Goal: Task Accomplishment & Management: Manage account settings

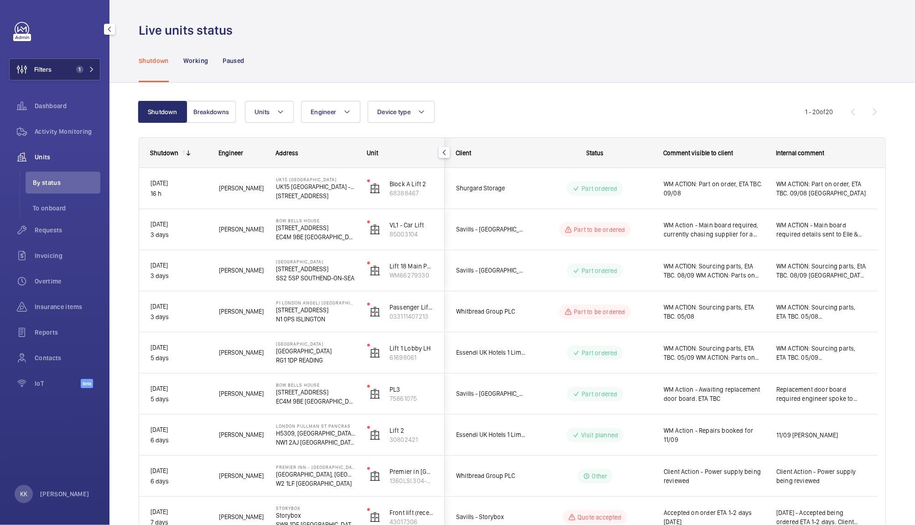
click at [79, 78] on button "Filters 1" at bounding box center [54, 69] width 91 height 22
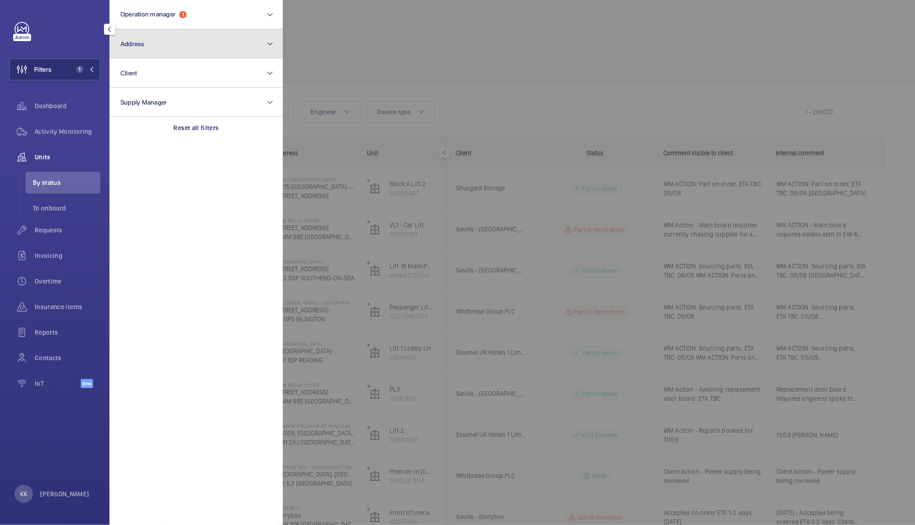
click at [226, 39] on button "Address" at bounding box center [195, 43] width 173 height 29
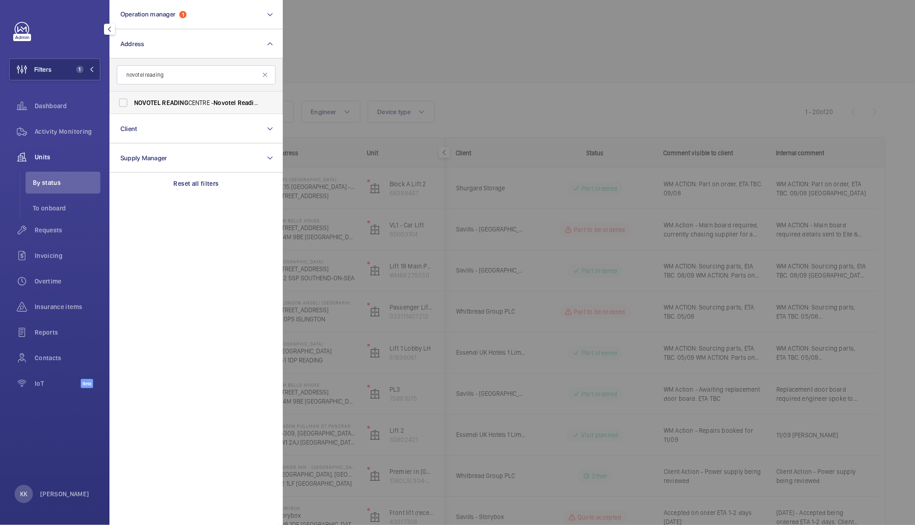
type input "novotel reading"
click at [210, 105] on span "[GEOGRAPHIC_DATA] - [GEOGRAPHIC_DATA]" at bounding box center [196, 102] width 125 height 9
click at [132, 105] on input "[GEOGRAPHIC_DATA] - [GEOGRAPHIC_DATA]" at bounding box center [123, 103] width 18 height 18
checkbox input "true"
click at [384, 62] on div at bounding box center [740, 262] width 915 height 525
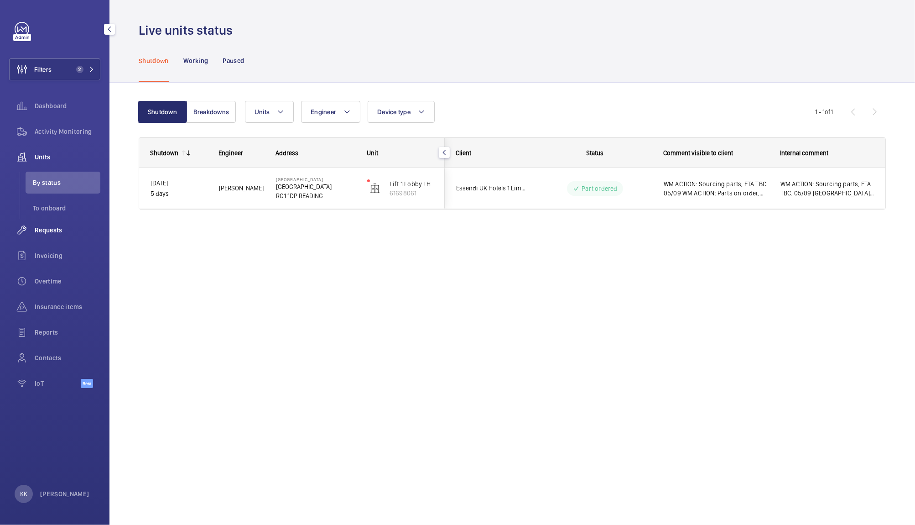
click at [45, 231] on span "Requests" at bounding box center [68, 229] width 66 height 9
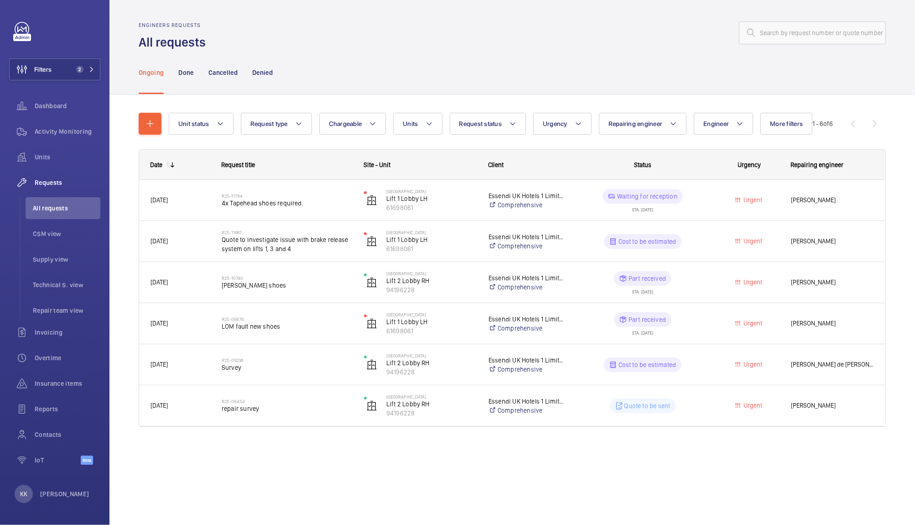
click at [377, 45] on div "Engineers requests All requests" at bounding box center [512, 36] width 747 height 29
click at [369, 48] on div "Engineers requests All requests" at bounding box center [512, 36] width 747 height 29
click at [406, 45] on div "Engineers requests All requests" at bounding box center [512, 36] width 747 height 29
click at [56, 386] on span "Insurance items" at bounding box center [68, 383] width 66 height 9
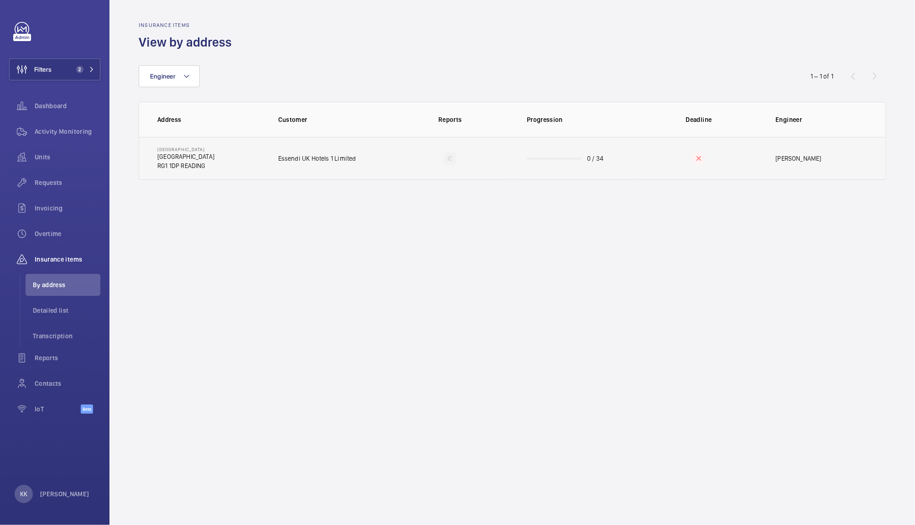
click at [530, 161] on td "0 / 34" at bounding box center [574, 158] width 125 height 43
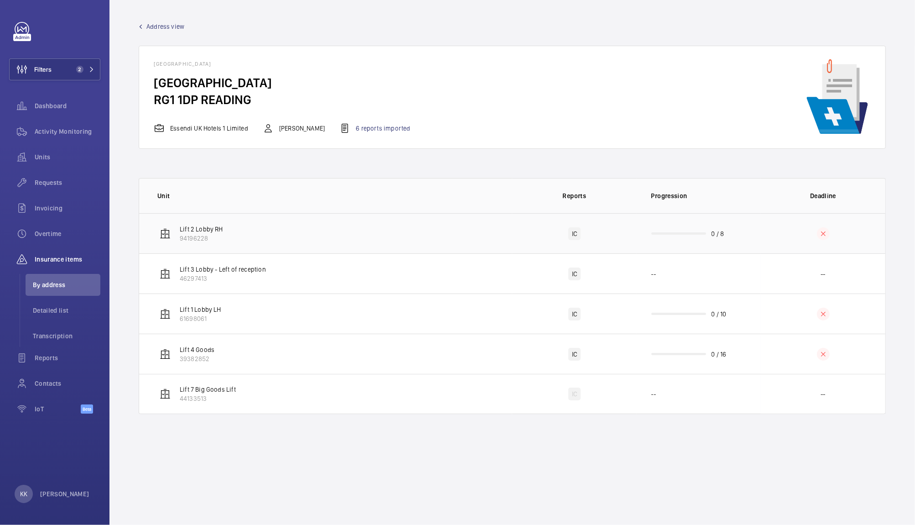
click at [718, 228] on td "0 / 8" at bounding box center [699, 233] width 125 height 40
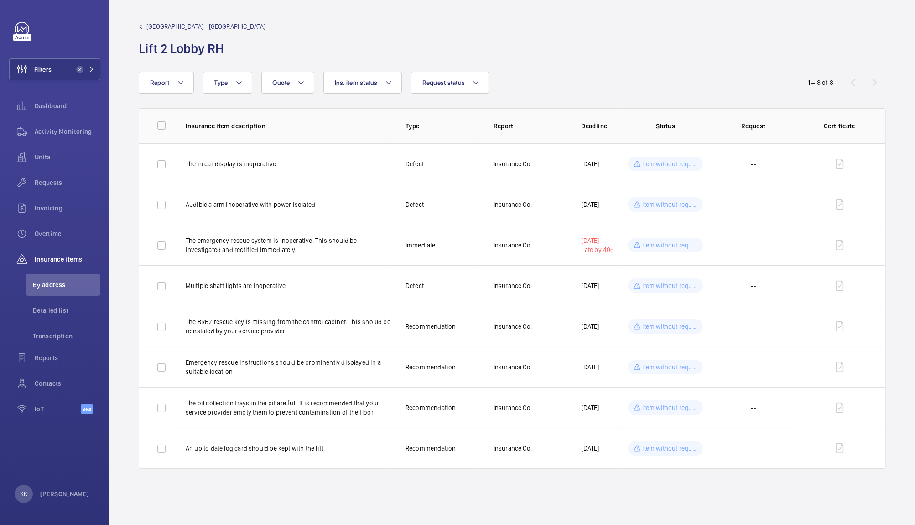
click at [142, 30] on link "[GEOGRAPHIC_DATA] - [GEOGRAPHIC_DATA]" at bounding box center [202, 26] width 127 height 9
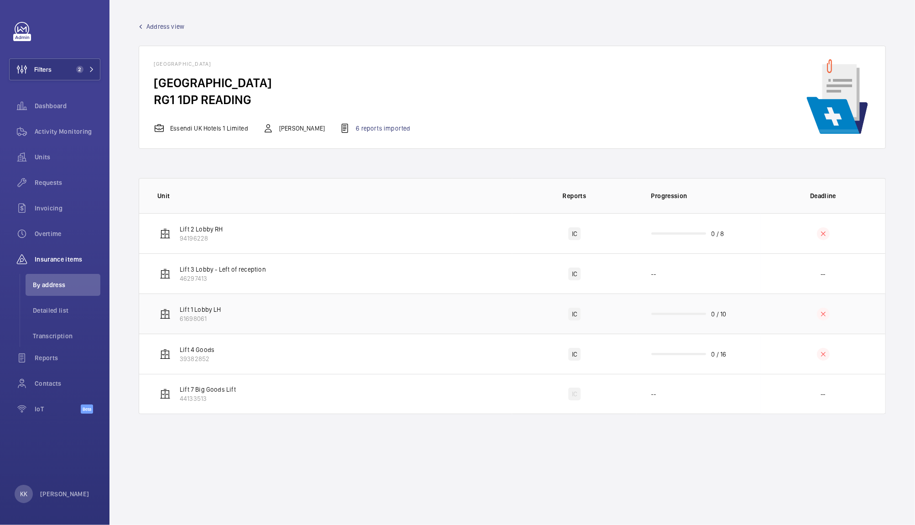
click at [215, 319] on p "61698061" at bounding box center [201, 318] width 42 height 9
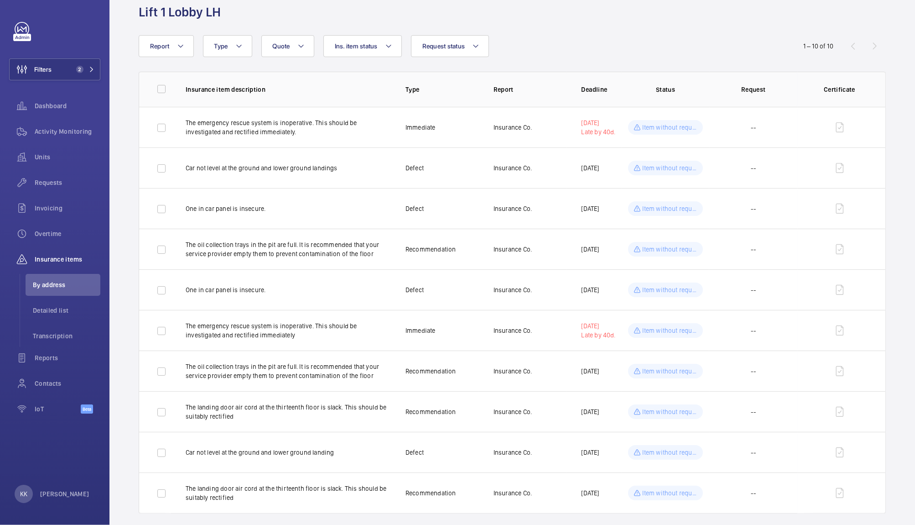
scroll to position [46, 0]
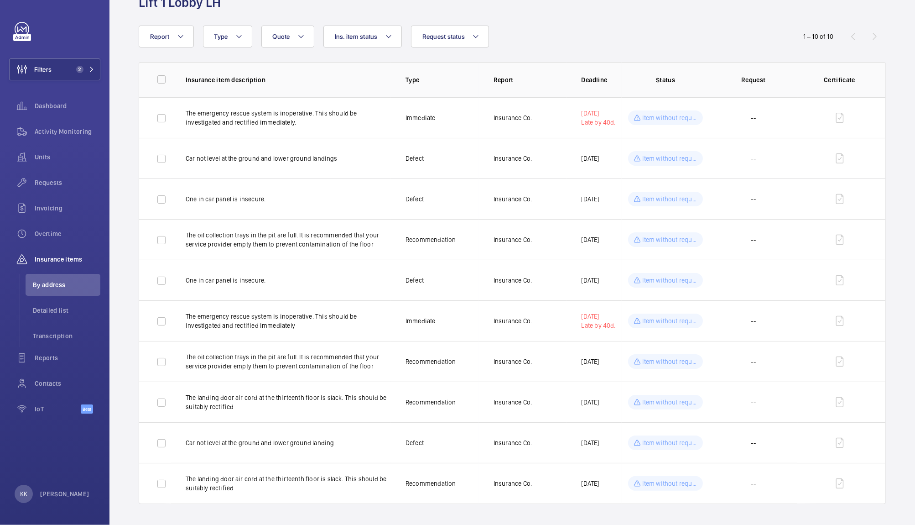
click at [675, 43] on div "Report Request status Ins. item status Quote Type" at bounding box center [458, 37] width 638 height 22
click at [80, 72] on span "2" at bounding box center [79, 69] width 7 height 7
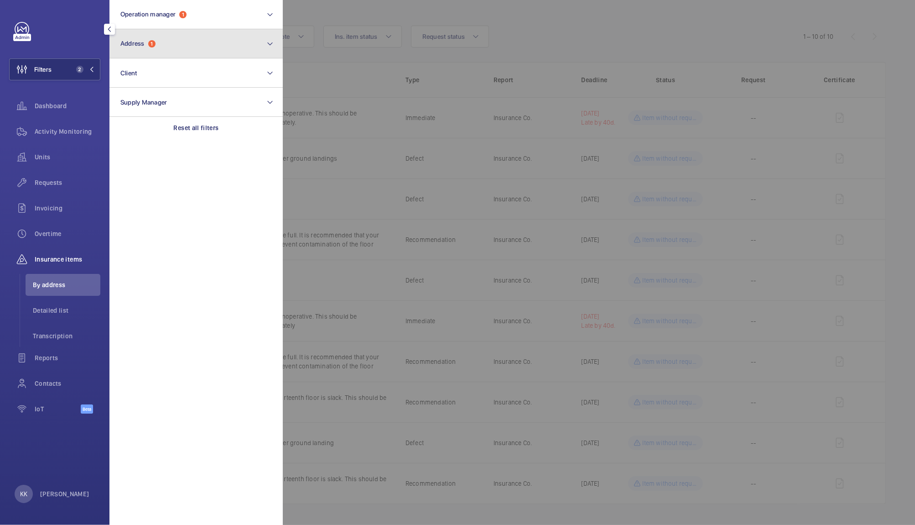
click at [157, 38] on button "Address 1" at bounding box center [195, 43] width 173 height 29
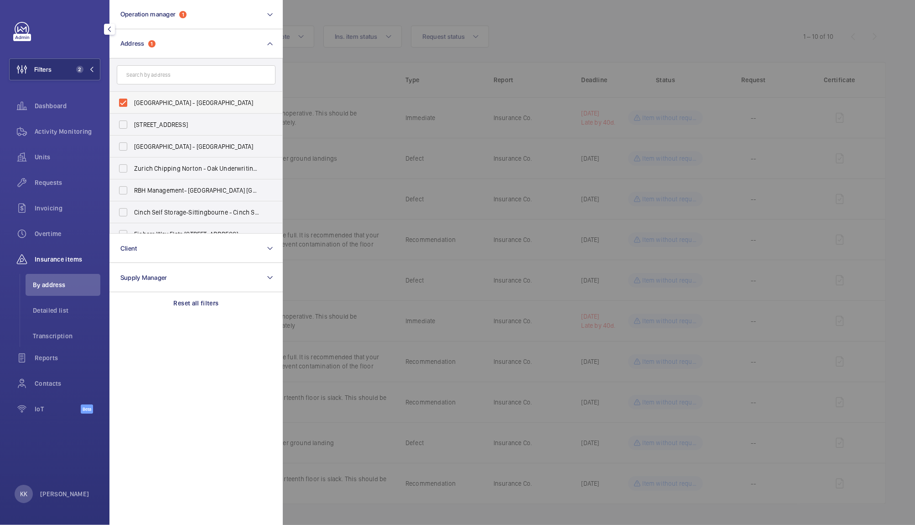
click at [219, 102] on span "[GEOGRAPHIC_DATA] - [GEOGRAPHIC_DATA]" at bounding box center [196, 102] width 125 height 9
click at [132, 102] on input "[GEOGRAPHIC_DATA] - [GEOGRAPHIC_DATA]" at bounding box center [123, 103] width 18 height 18
checkbox input "false"
click at [393, 15] on div at bounding box center [740, 262] width 915 height 525
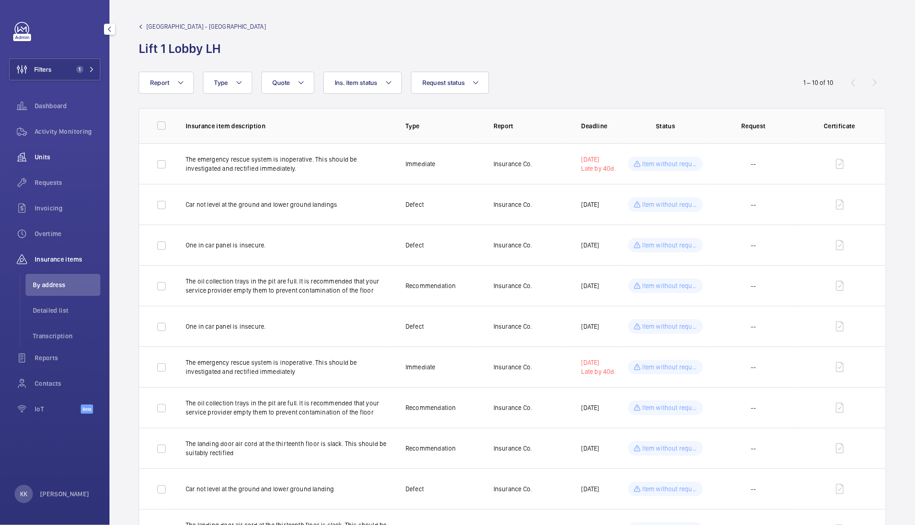
click at [44, 157] on span "Units" at bounding box center [68, 156] width 66 height 9
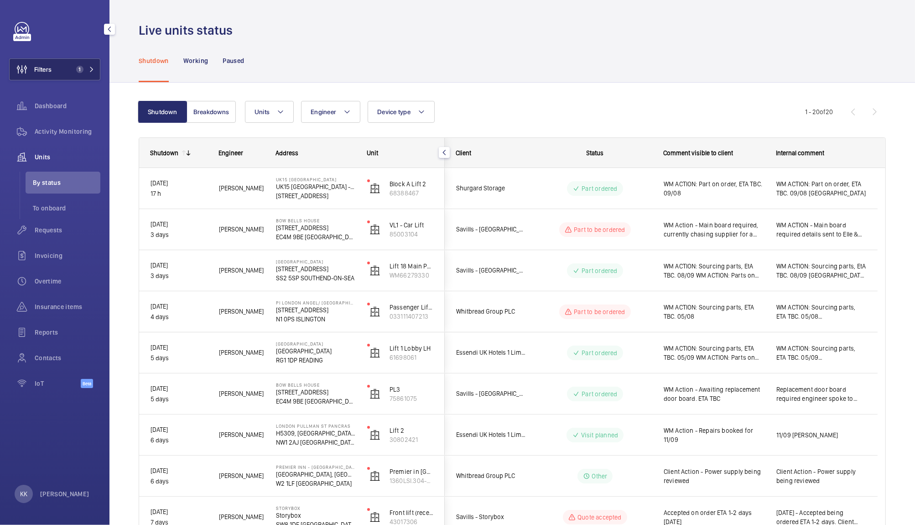
click at [80, 73] on span "1" at bounding box center [79, 69] width 7 height 7
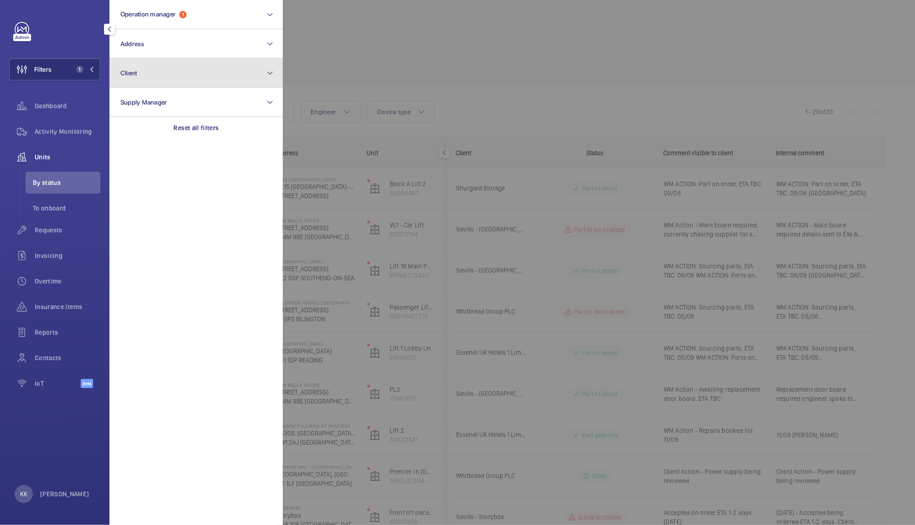
click at [144, 76] on button "Client" at bounding box center [195, 72] width 173 height 29
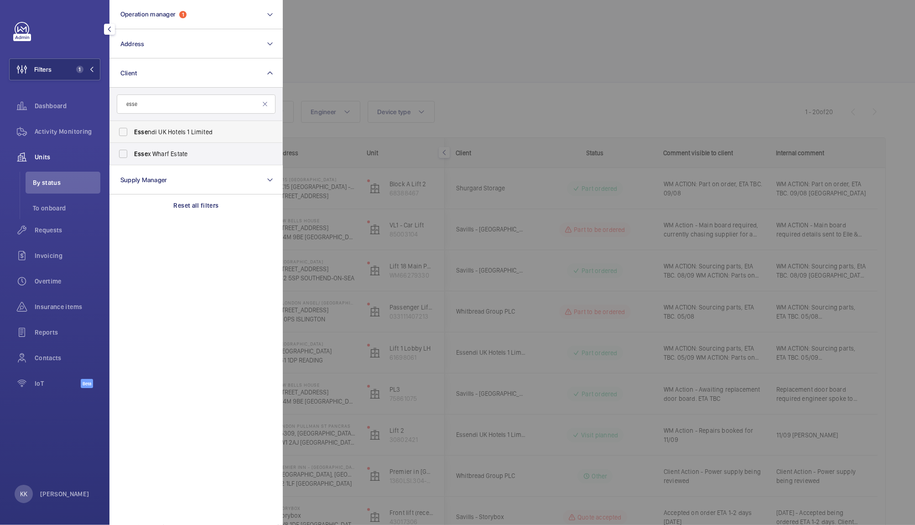
type input "esse"
click at [166, 134] on span "Esse ndi UK Hotels 1 Limited" at bounding box center [196, 131] width 125 height 9
click at [132, 134] on input "Esse ndi UK Hotels 1 Limited" at bounding box center [123, 132] width 18 height 18
checkbox input "true"
click at [463, 77] on div at bounding box center [740, 262] width 915 height 525
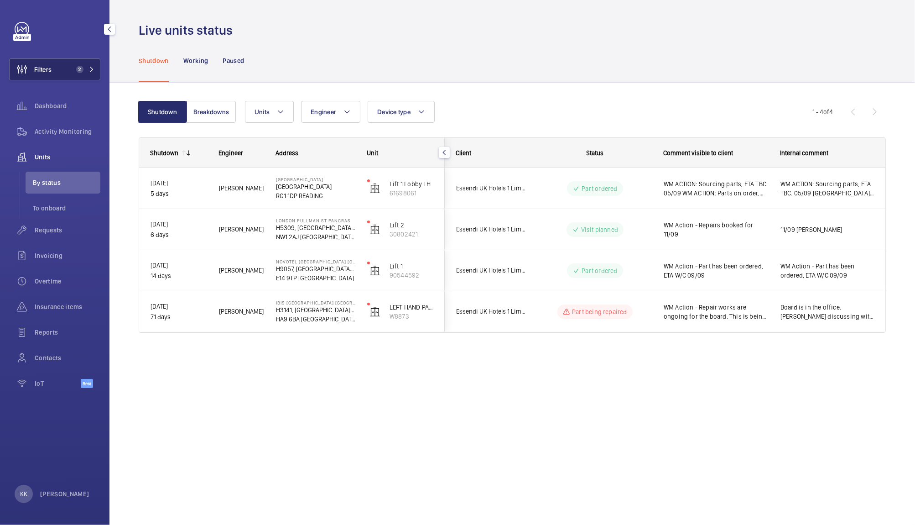
click at [76, 67] on span "2" at bounding box center [78, 69] width 11 height 7
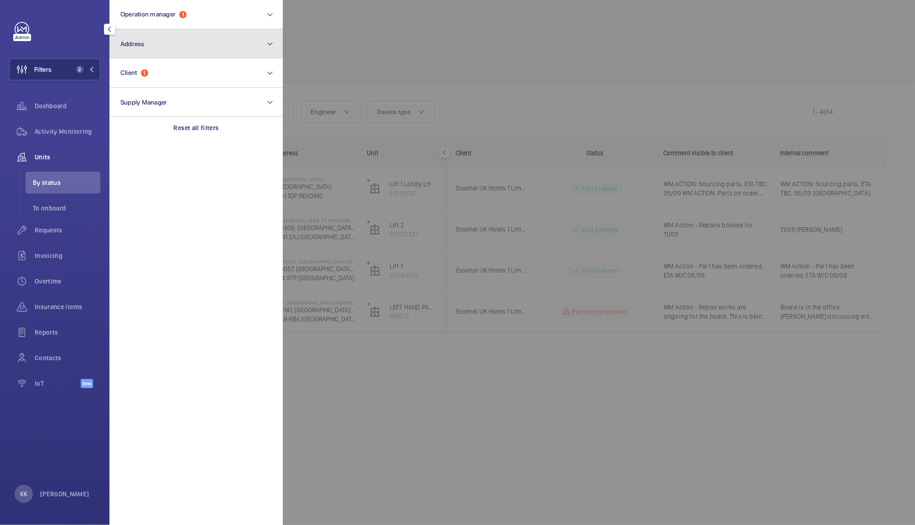
click at [153, 33] on button "Address" at bounding box center [195, 43] width 173 height 29
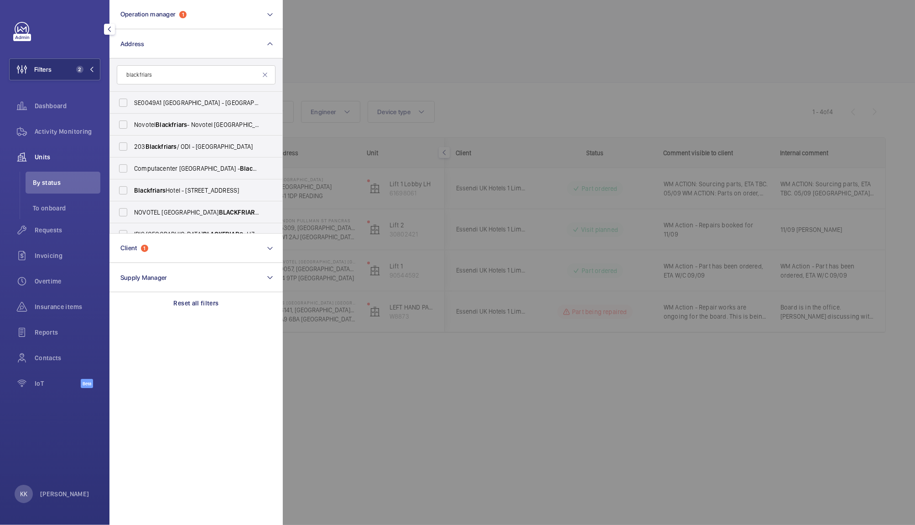
type input "blackfriars"
click at [153, 125] on span "Novotel Blackfriars - Novotel [GEOGRAPHIC_DATA]" at bounding box center [196, 124] width 125 height 9
click at [132, 125] on input "Novotel Blackfriars - Novotel [GEOGRAPHIC_DATA]" at bounding box center [123, 124] width 18 height 18
checkbox input "true"
click at [210, 216] on span "NOVOTEL LONDON BLACKFRIARS - H7942, NOVOTEL LONDON BLACKFRIARS , [STREET_ADDRES…" at bounding box center [196, 212] width 125 height 9
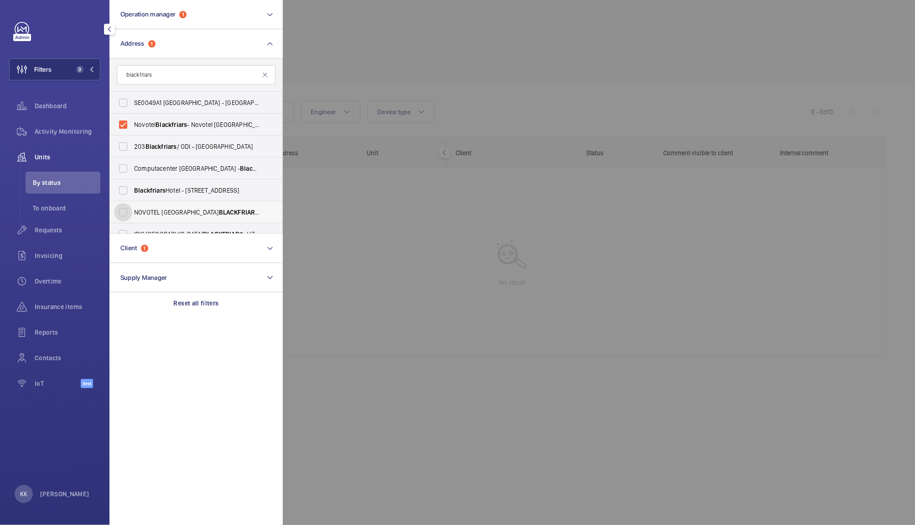
click at [132, 216] on input "NOVOTEL LONDON BLACKFRIARS - H7942, NOVOTEL LONDON BLACKFRIARS , [STREET_ADDRES…" at bounding box center [123, 212] width 18 height 18
checkbox input "true"
click at [378, 55] on div at bounding box center [740, 262] width 915 height 525
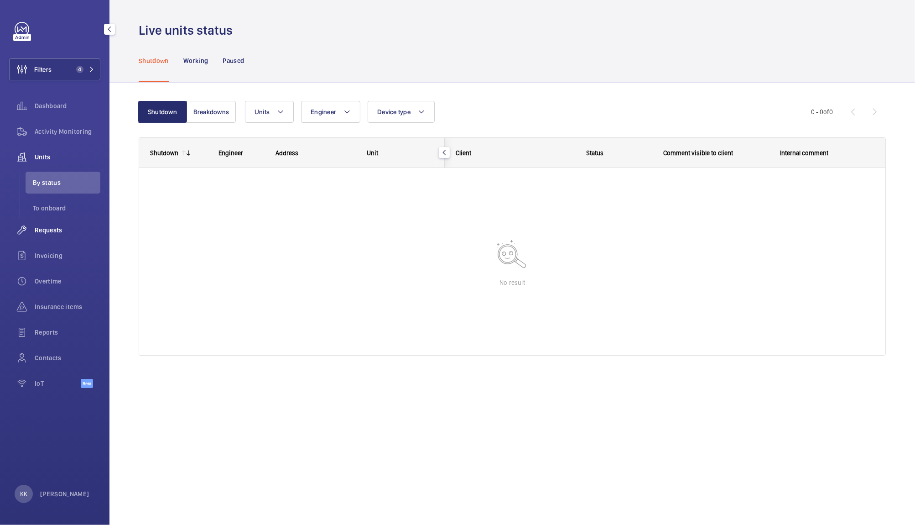
click at [45, 233] on span "Requests" at bounding box center [68, 229] width 66 height 9
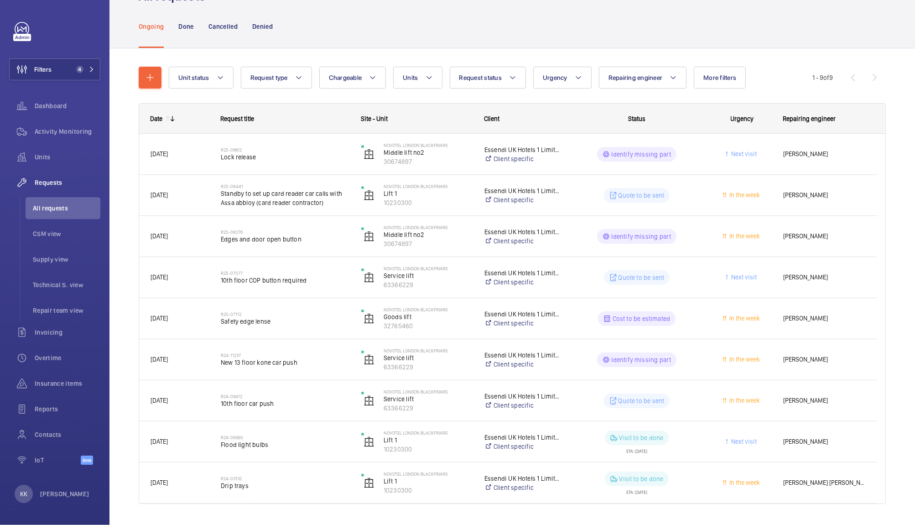
scroll to position [69, 0]
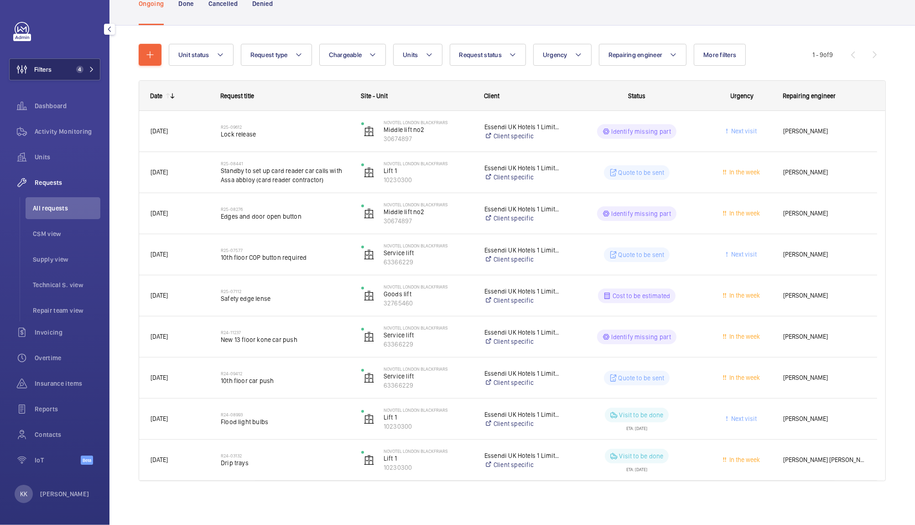
click at [69, 68] on button "Filters 4" at bounding box center [54, 69] width 91 height 22
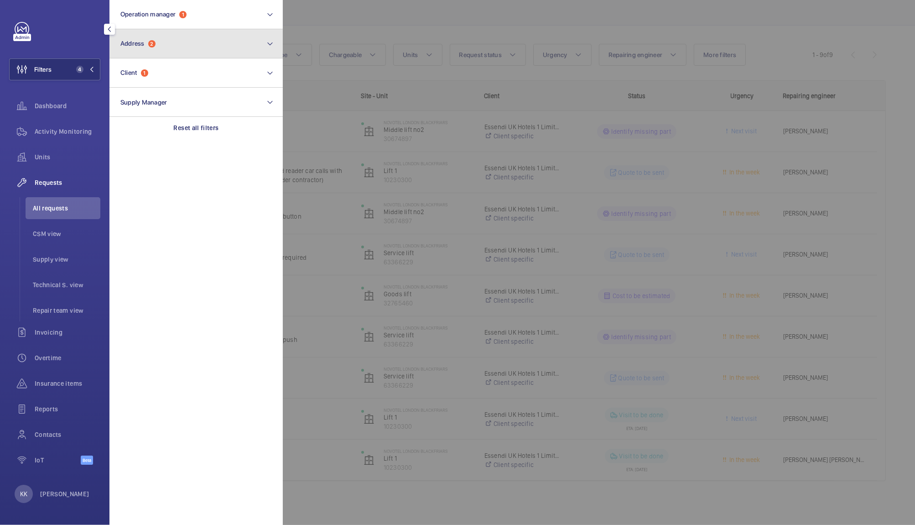
click at [175, 43] on button "Address 2" at bounding box center [195, 43] width 173 height 29
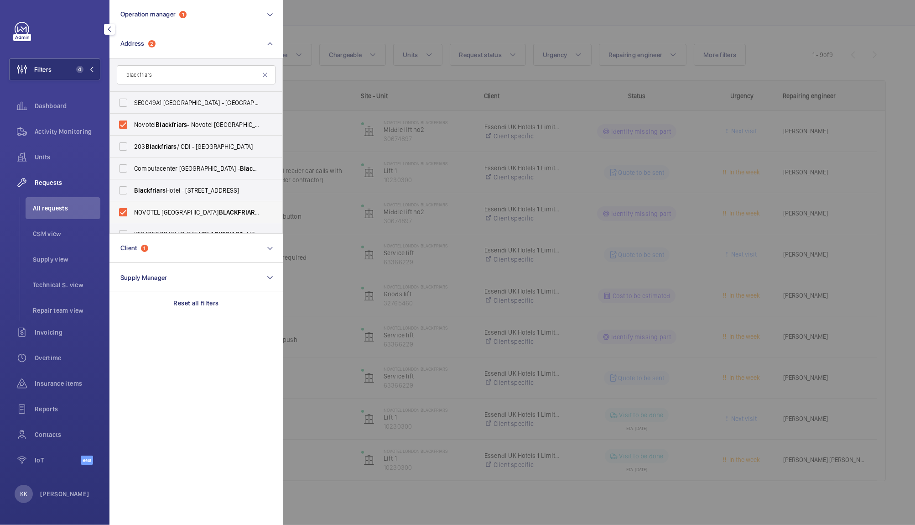
drag, startPoint x: 280, startPoint y: 130, endPoint x: 279, endPoint y: 217, distance: 86.7
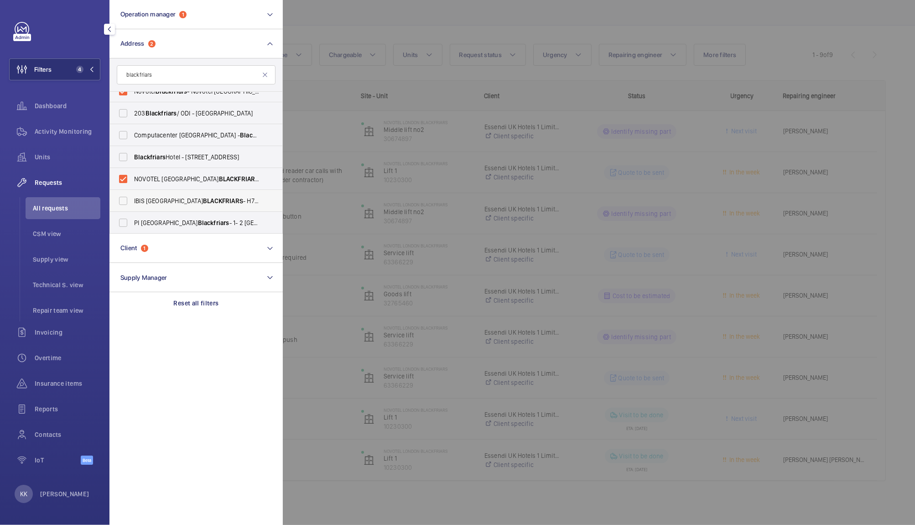
type input "blackfriars"
click at [203, 201] on span "BLACKFRIARS" at bounding box center [223, 200] width 40 height 7
click at [132, 201] on input "IBIS LONDON BLACKFRIARS - H7943, IBIS LONDON BLACKFRIARS , [STREET_ADDRESS]" at bounding box center [123, 201] width 18 height 18
checkbox input "true"
click at [366, 53] on div at bounding box center [740, 262] width 915 height 525
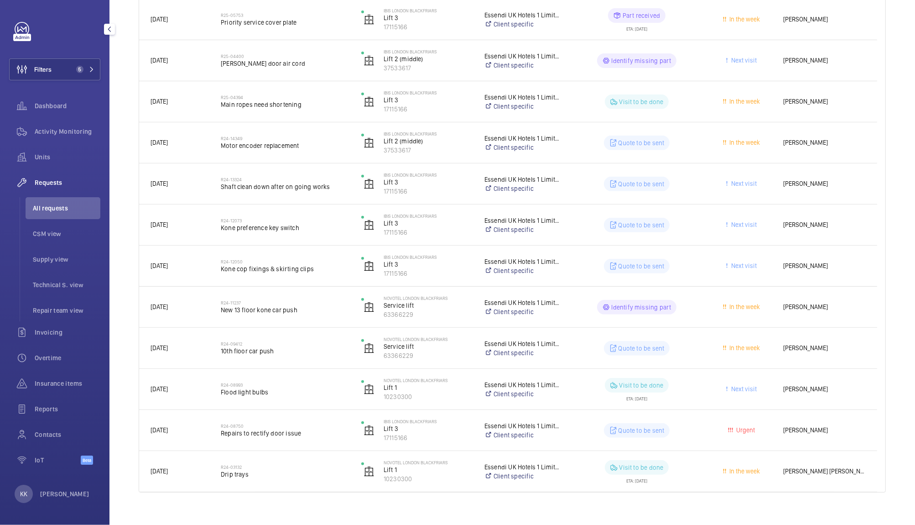
scroll to position [438, 0]
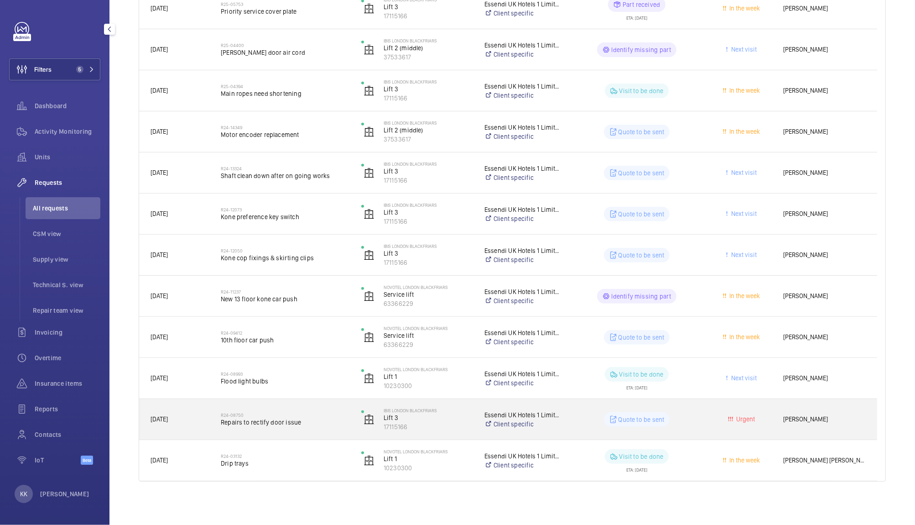
click at [331, 414] on h2 "R24-08750" at bounding box center [285, 414] width 129 height 5
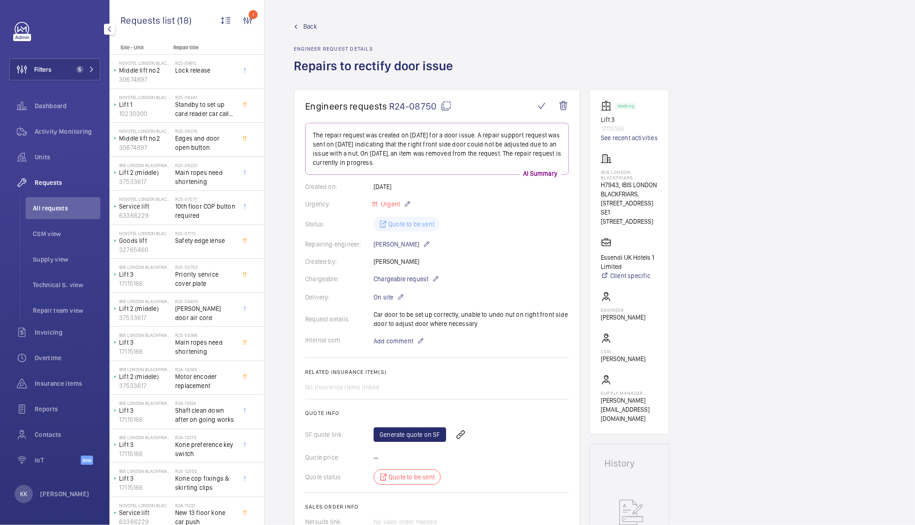
click at [507, 342] on div "Internal com. Add comment" at bounding box center [437, 340] width 264 height 11
click at [82, 68] on span "5" at bounding box center [79, 69] width 7 height 7
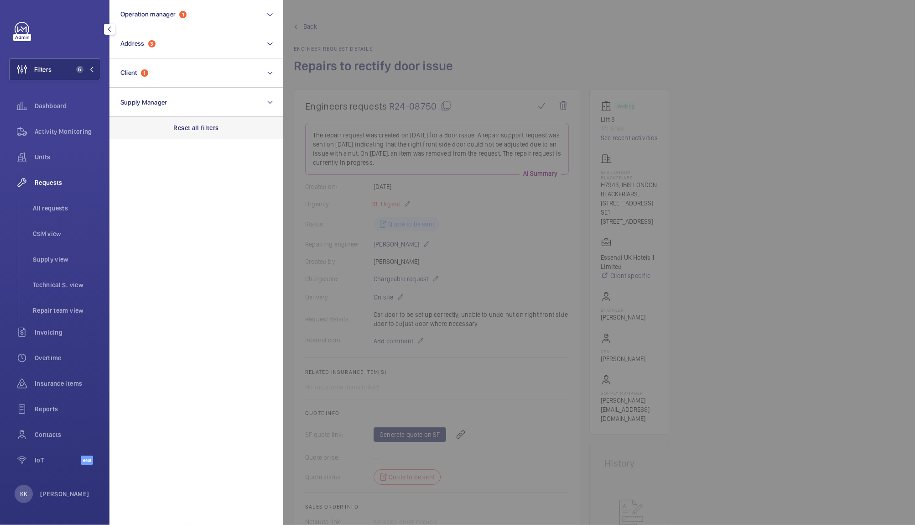
click at [201, 128] on p "Reset all filters" at bounding box center [196, 127] width 45 height 9
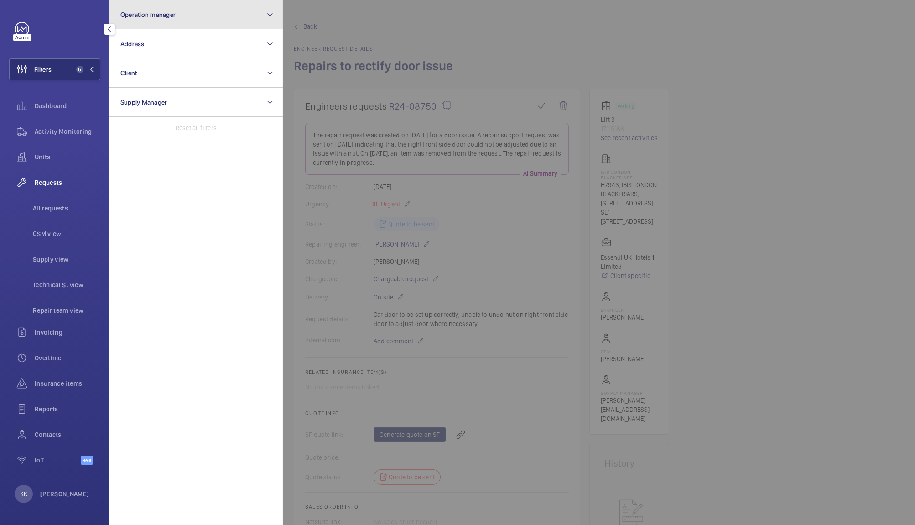
click at [197, 8] on button "Operation manager" at bounding box center [195, 14] width 173 height 29
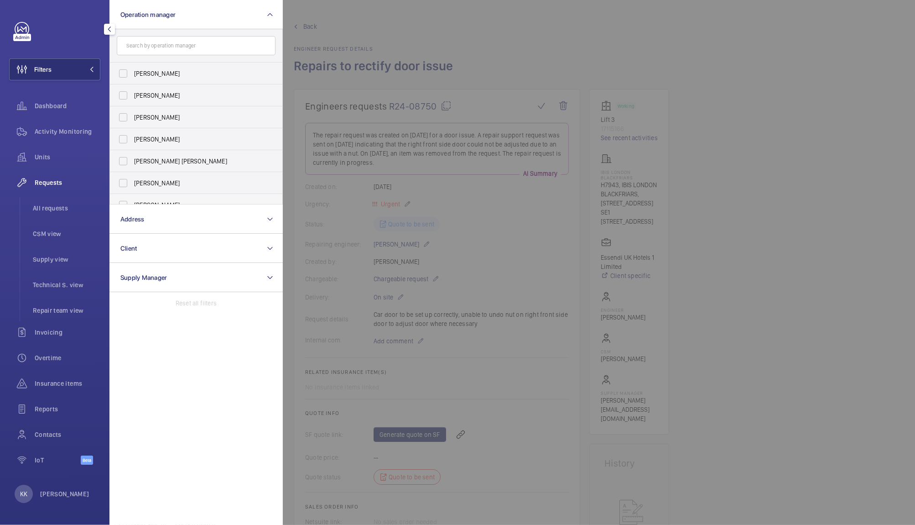
click at [162, 200] on span "[PERSON_NAME]" at bounding box center [196, 204] width 125 height 9
click at [132, 200] on input "[PERSON_NAME]" at bounding box center [123, 205] width 18 height 18
checkbox input "true"
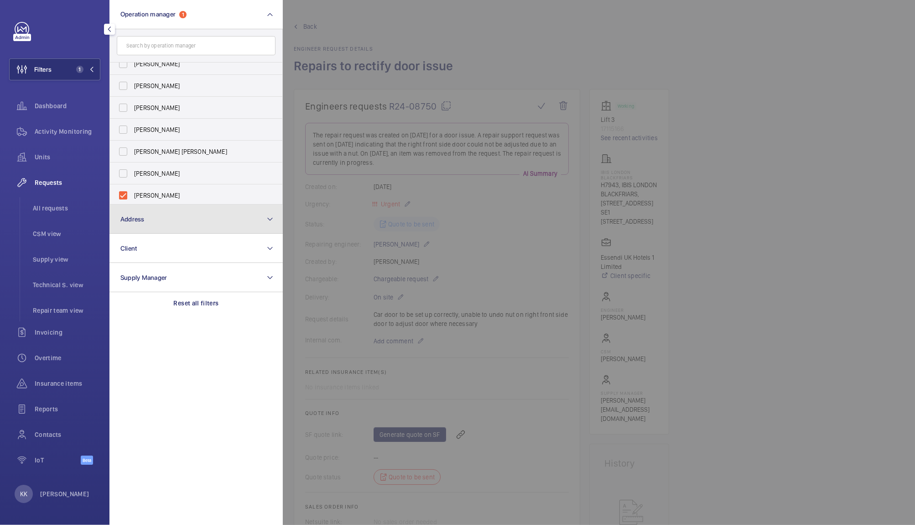
click at [144, 214] on button "Address" at bounding box center [195, 218] width 173 height 29
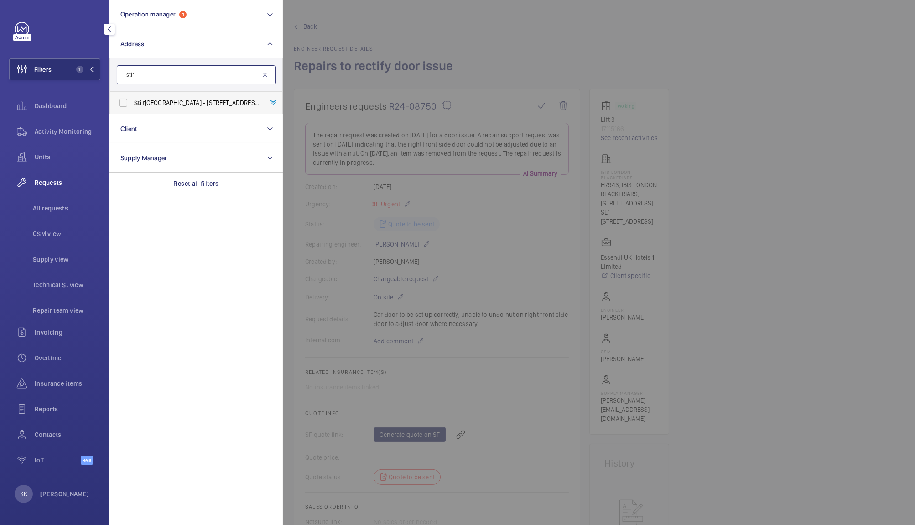
type input "stir"
click at [179, 98] on span "[GEOGRAPHIC_DATA] - [STREET_ADDRESS][DATE]" at bounding box center [196, 102] width 125 height 9
click at [132, 98] on input "[GEOGRAPHIC_DATA] - [STREET_ADDRESS][DATE]" at bounding box center [123, 103] width 18 height 18
checkbox input "true"
click at [365, 46] on div at bounding box center [740, 262] width 915 height 525
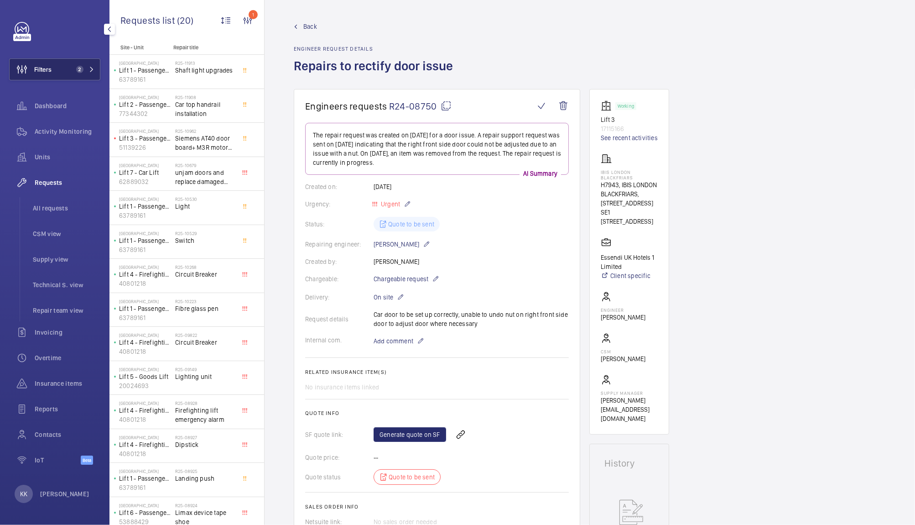
click at [46, 71] on span "Filters" at bounding box center [42, 69] width 17 height 9
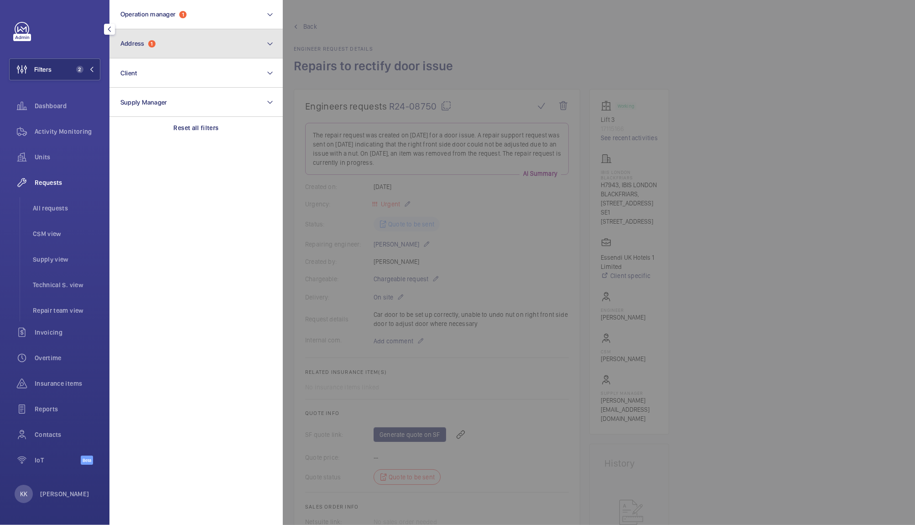
click at [150, 47] on span "Address 1" at bounding box center [137, 44] width 35 height 8
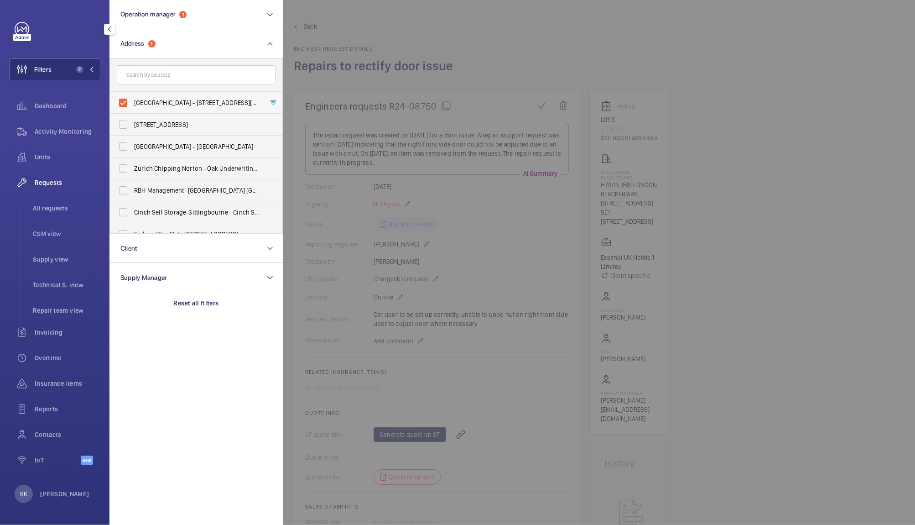
click at [219, 98] on span "[GEOGRAPHIC_DATA] - [STREET_ADDRESS][DATE]" at bounding box center [196, 102] width 125 height 9
click at [132, 98] on input "[GEOGRAPHIC_DATA] - [STREET_ADDRESS][DATE]" at bounding box center [123, 103] width 18 height 18
checkbox input "false"
click at [210, 72] on input "text" at bounding box center [196, 74] width 159 height 19
type input "southam"
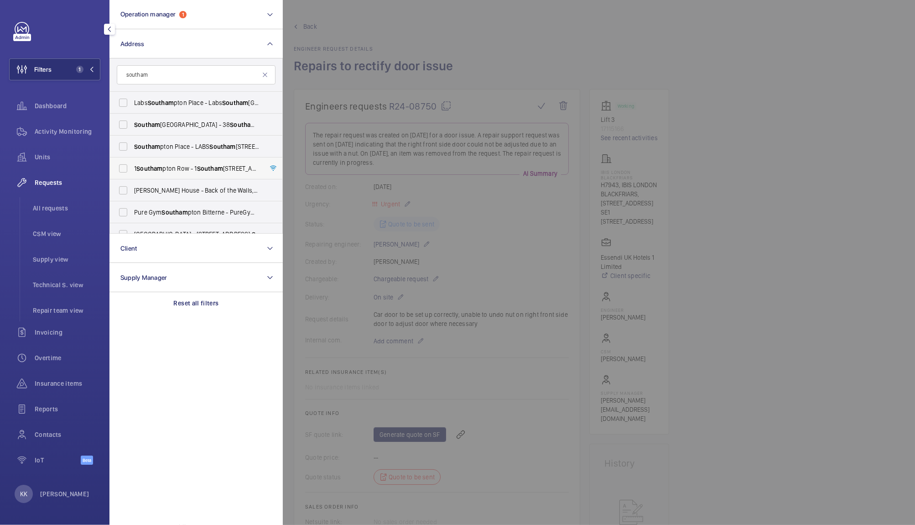
click at [160, 168] on span "Southam" at bounding box center [149, 168] width 26 height 7
click at [132, 168] on input "[STREET_ADDRESS]" at bounding box center [123, 168] width 18 height 18
checkbox input "true"
click at [81, 134] on span "Activity Monitoring" at bounding box center [68, 131] width 66 height 9
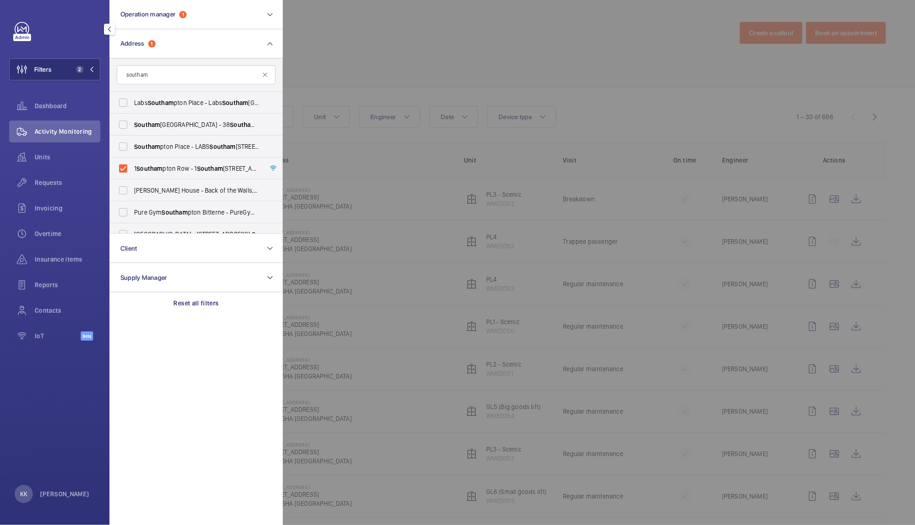
click at [332, 85] on div at bounding box center [740, 262] width 915 height 525
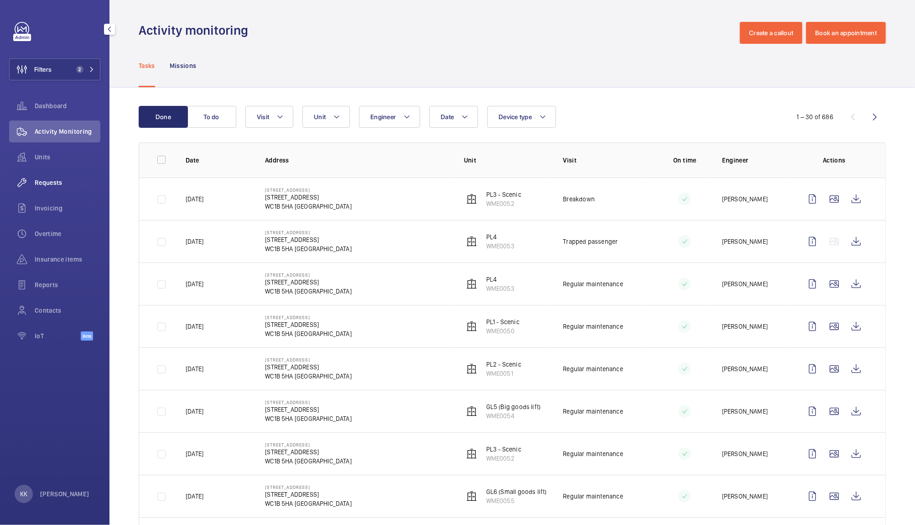
click at [56, 187] on span "Requests" at bounding box center [68, 182] width 66 height 9
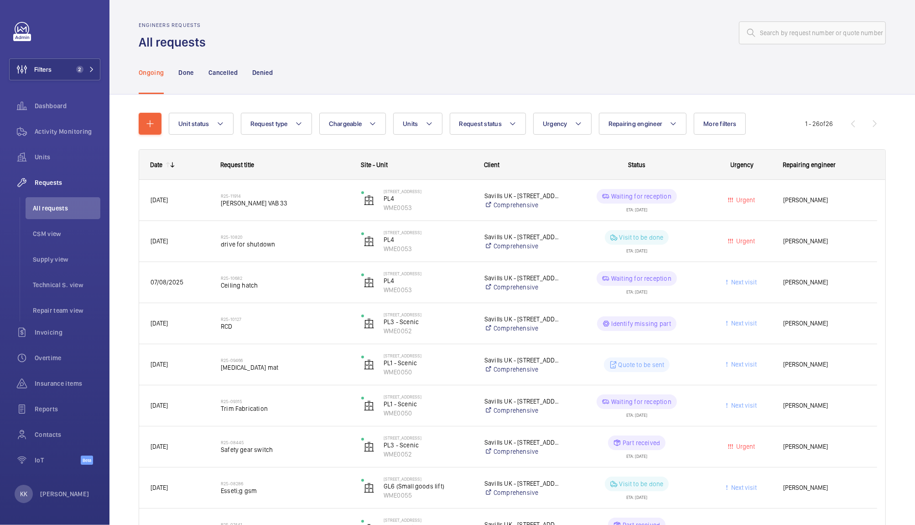
click at [346, 60] on div "Ongoing Done Cancelled Denied" at bounding box center [512, 72] width 747 height 43
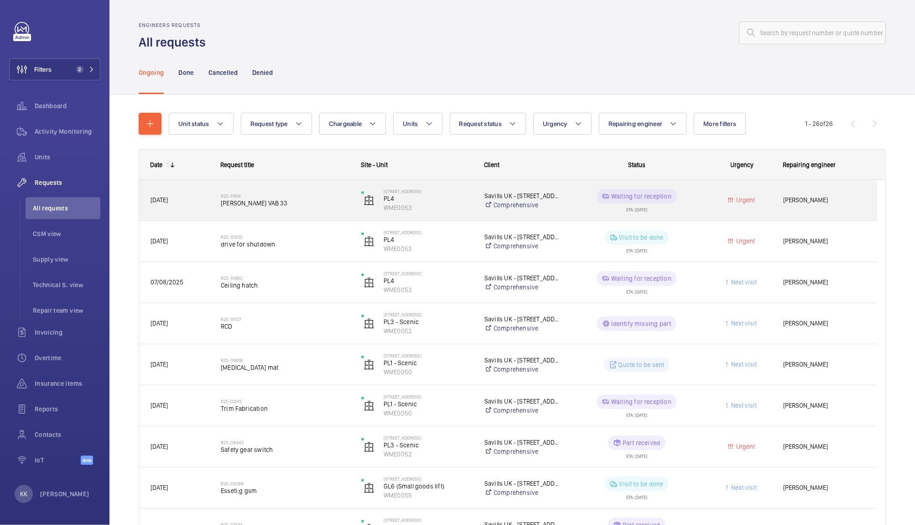
click at [256, 206] on span "[PERSON_NAME] VAB 33" at bounding box center [285, 202] width 129 height 9
